Goal: Transaction & Acquisition: Purchase product/service

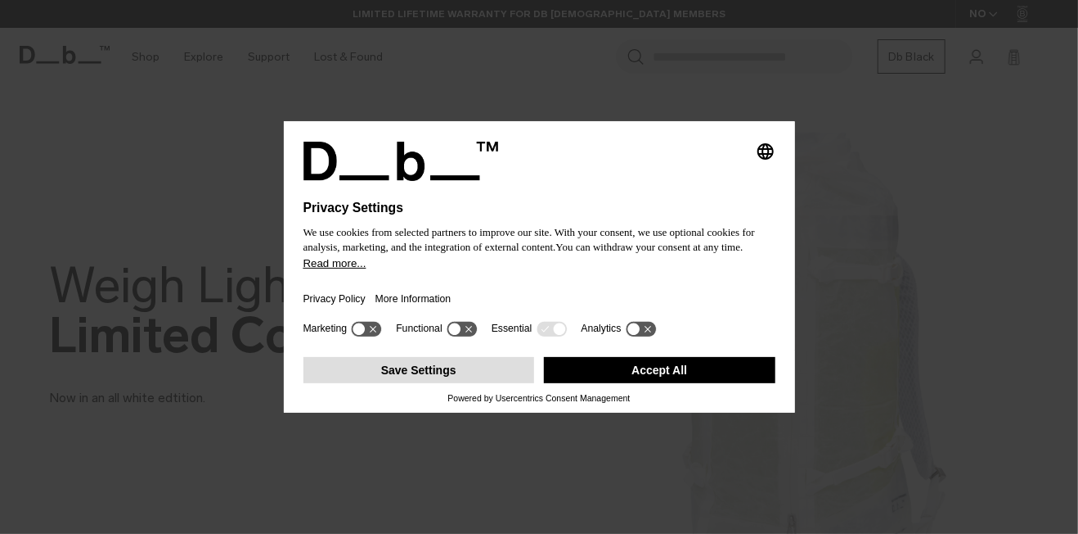
click at [479, 372] on button "Save Settings" at bounding box center [420, 370] width 232 height 26
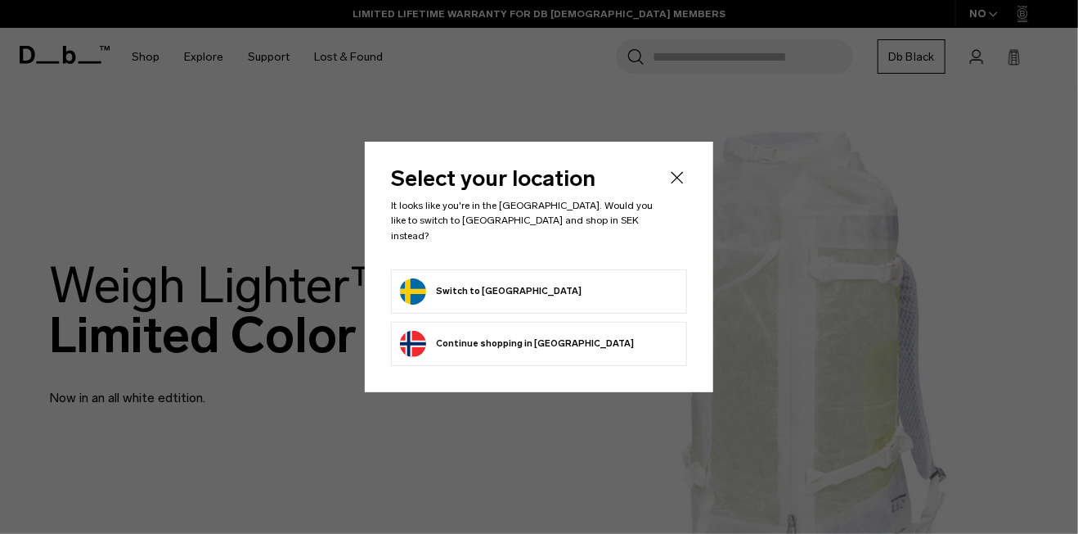
click at [499, 292] on button "Switch to Sweden" at bounding box center [491, 291] width 182 height 26
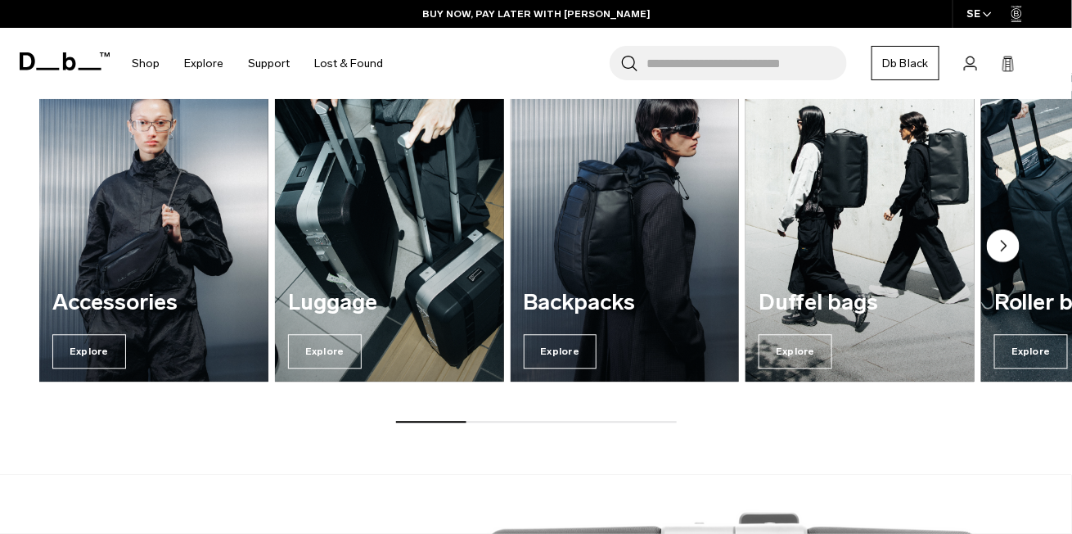
scroll to position [1163, 0]
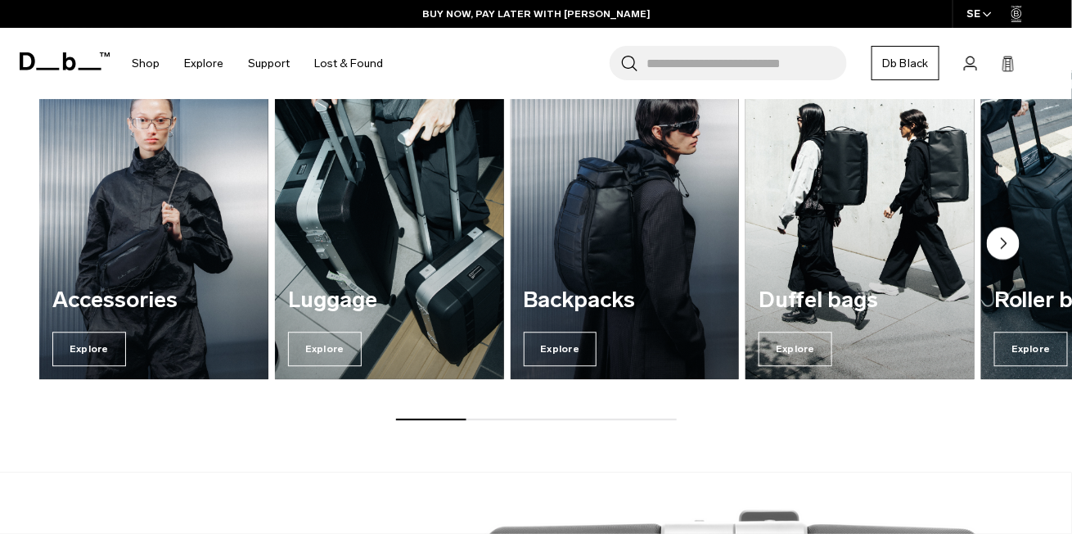
click at [997, 241] on circle "Next slide" at bounding box center [1003, 243] width 33 height 33
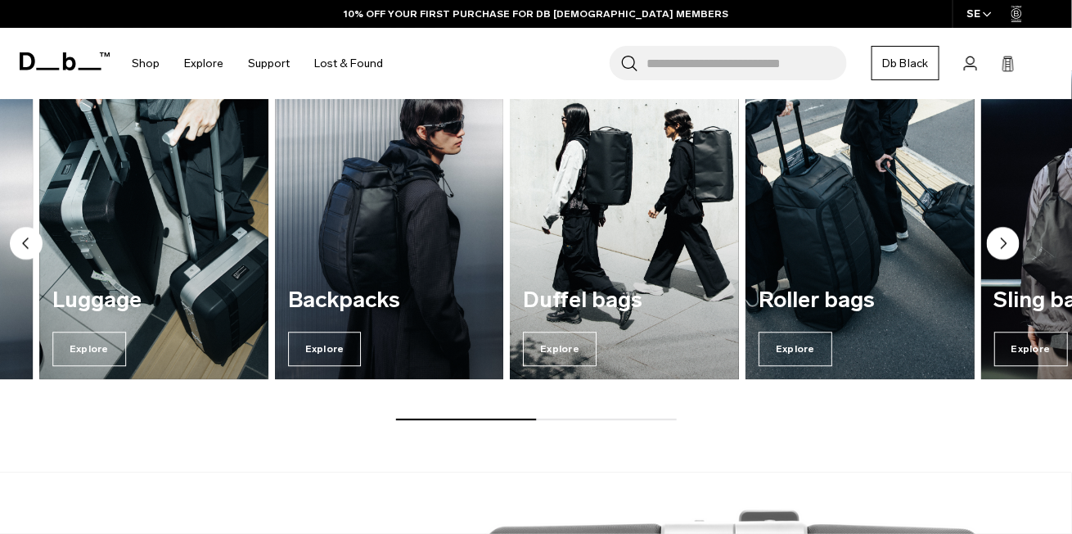
click at [995, 245] on circle "Next slide" at bounding box center [1003, 243] width 33 height 33
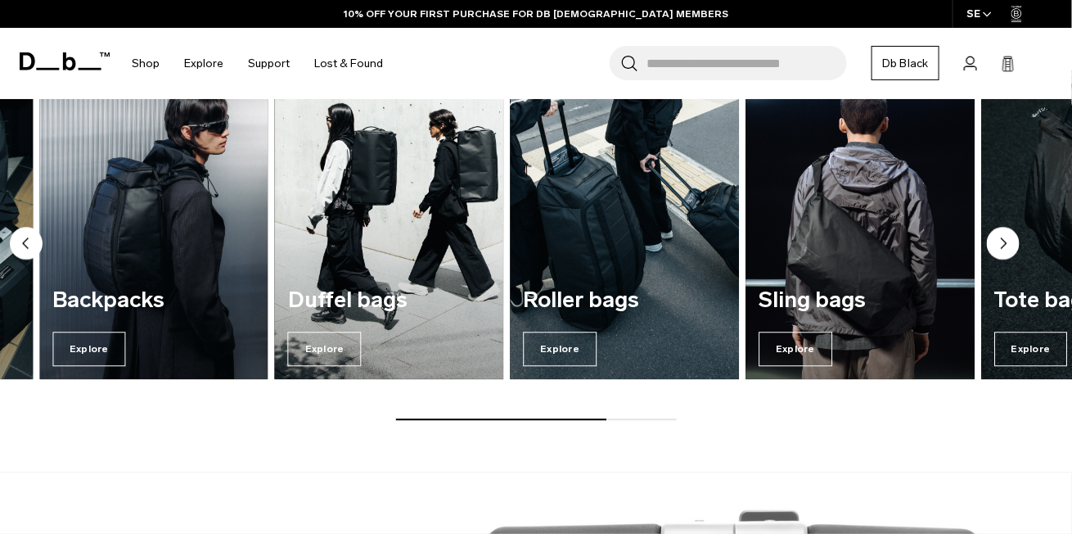
click at [995, 245] on circle "Next slide" at bounding box center [1003, 243] width 33 height 33
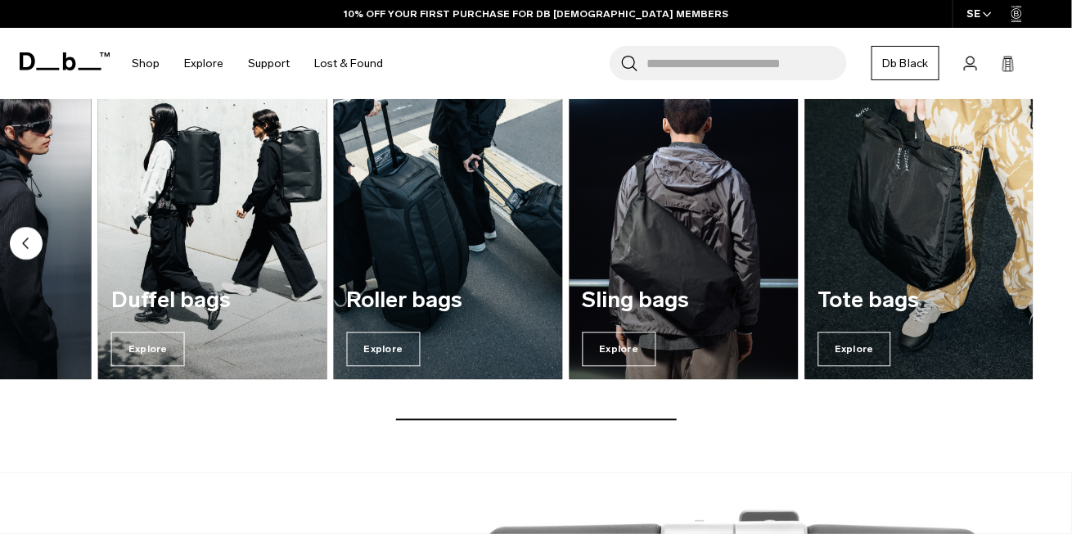
click at [995, 245] on img "7 / 7" at bounding box center [918, 224] width 229 height 309
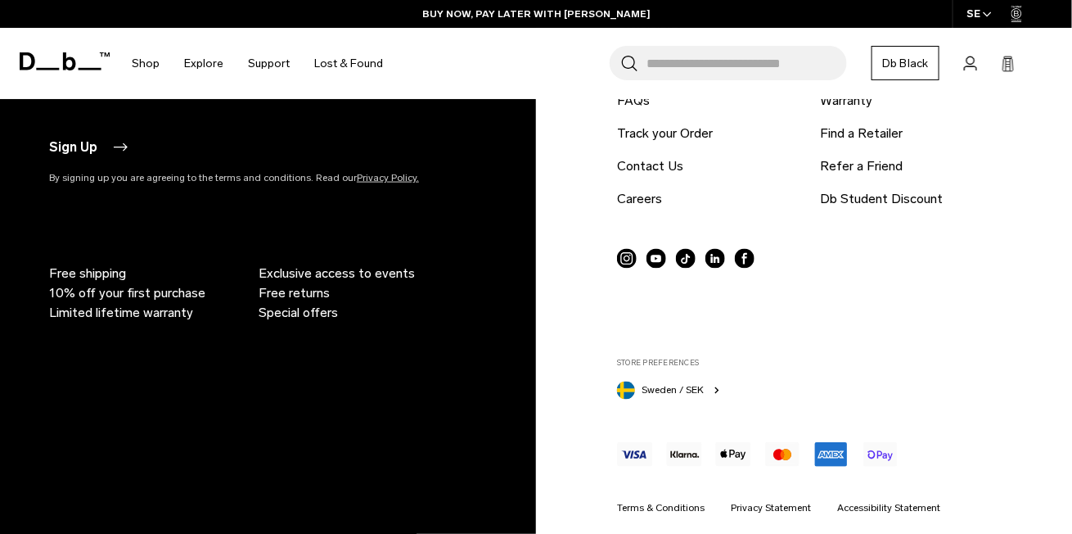
scroll to position [2707, 0]
